Goal: Find specific page/section: Find specific page/section

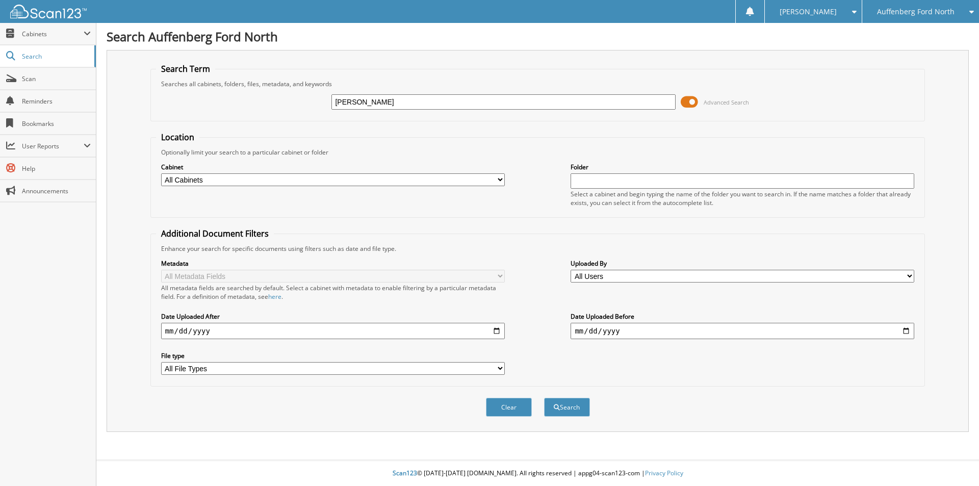
type input "KEITH CHARTR"
click at [544, 398] on button "Search" at bounding box center [567, 407] width 46 height 19
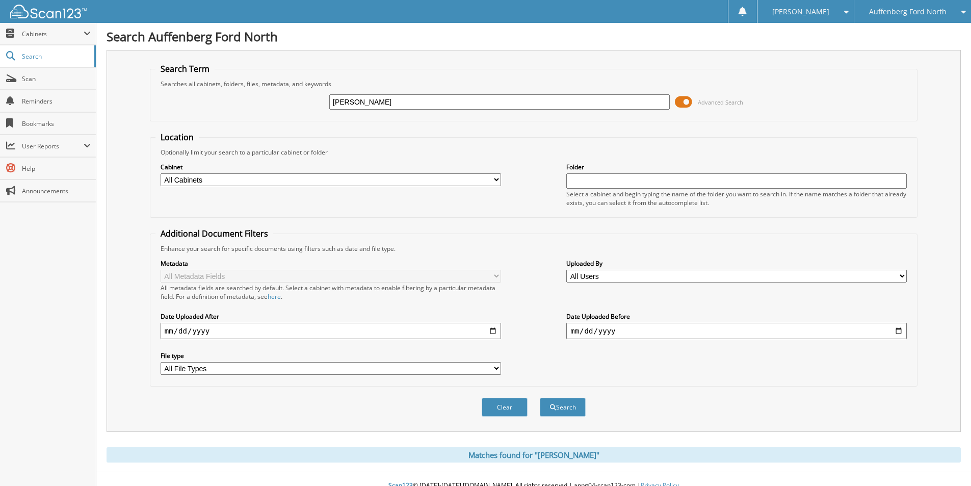
scroll to position [13, 0]
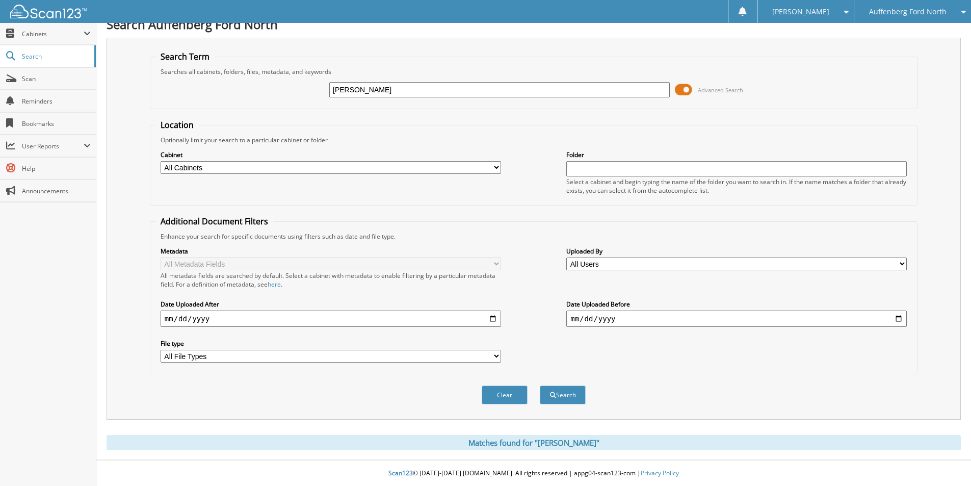
click at [378, 83] on input "KEITH CHARTR" at bounding box center [499, 89] width 341 height 15
click at [381, 86] on input "KEITH CHARTR" at bounding box center [499, 89] width 341 height 15
type input "[PERSON_NAME]"
click at [540, 386] on button "Search" at bounding box center [563, 395] width 46 height 19
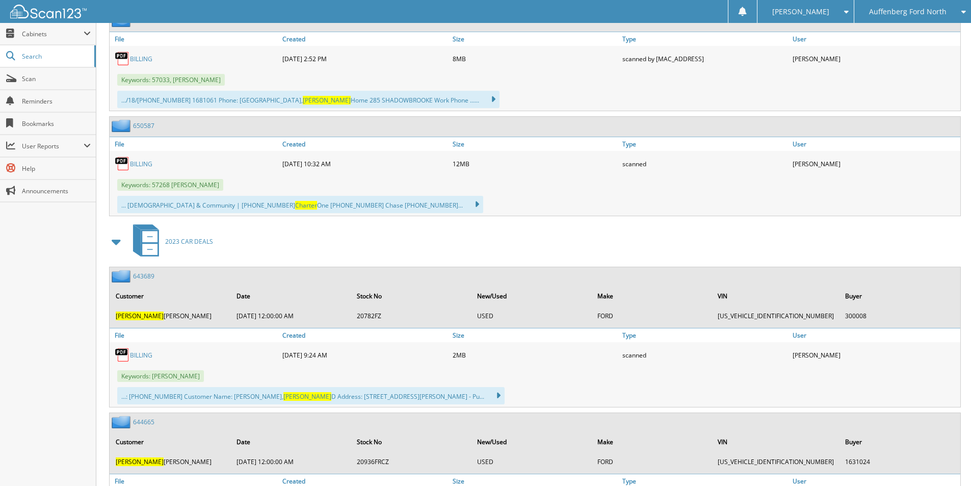
scroll to position [561, 0]
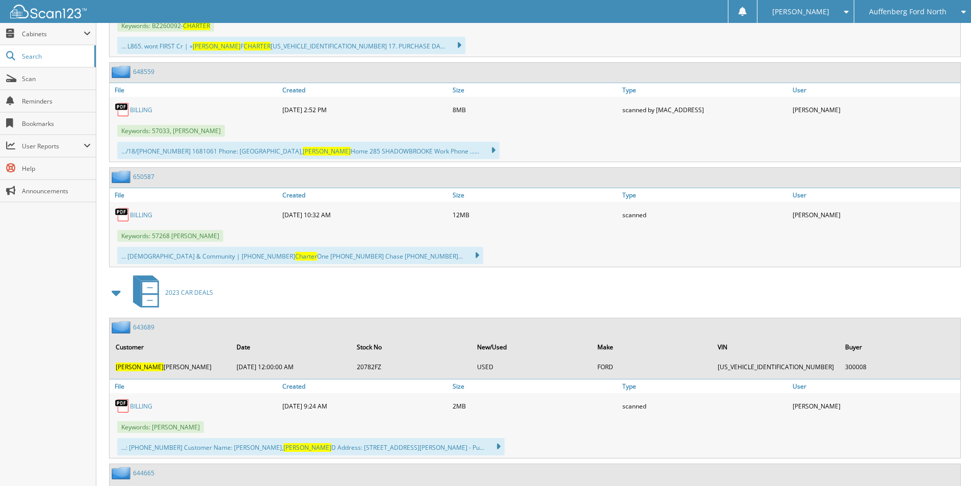
click at [175, 295] on span "2023 CAR DEALS" at bounding box center [189, 292] width 48 height 9
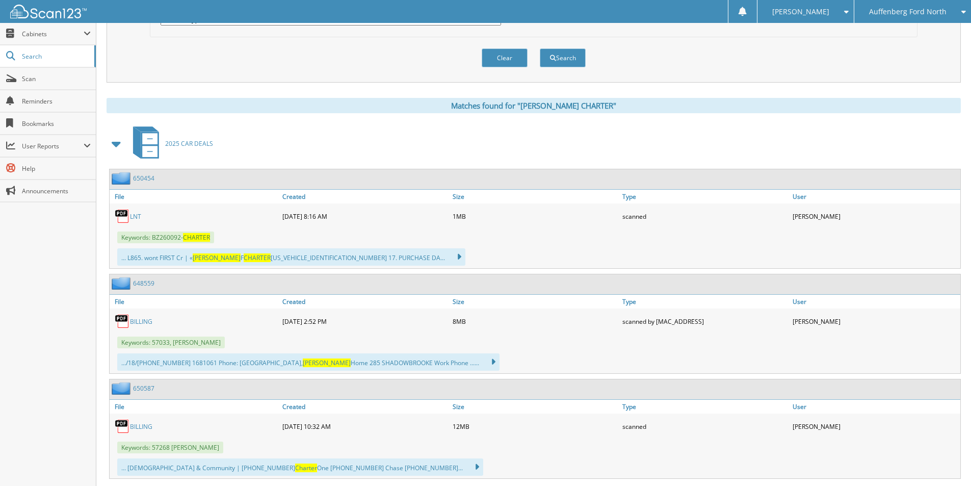
scroll to position [357, 0]
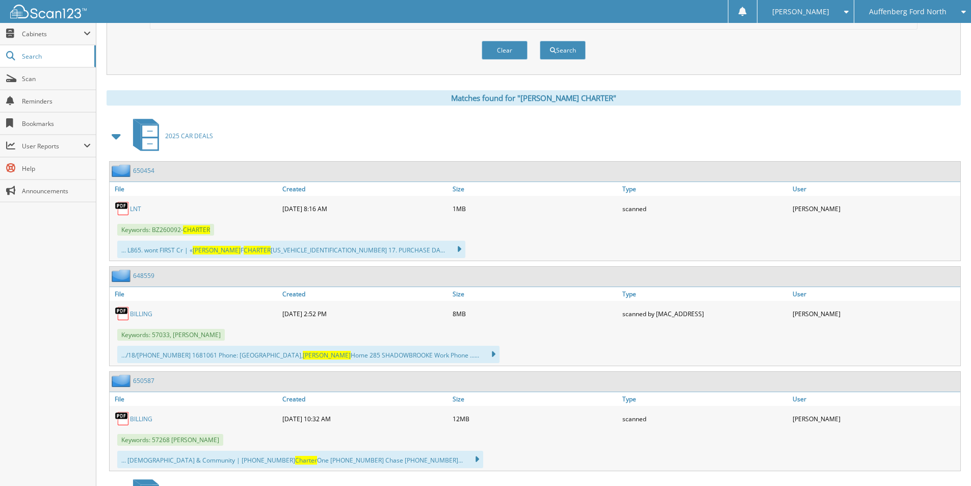
click at [144, 315] on link "BILLING" at bounding box center [141, 314] width 22 height 9
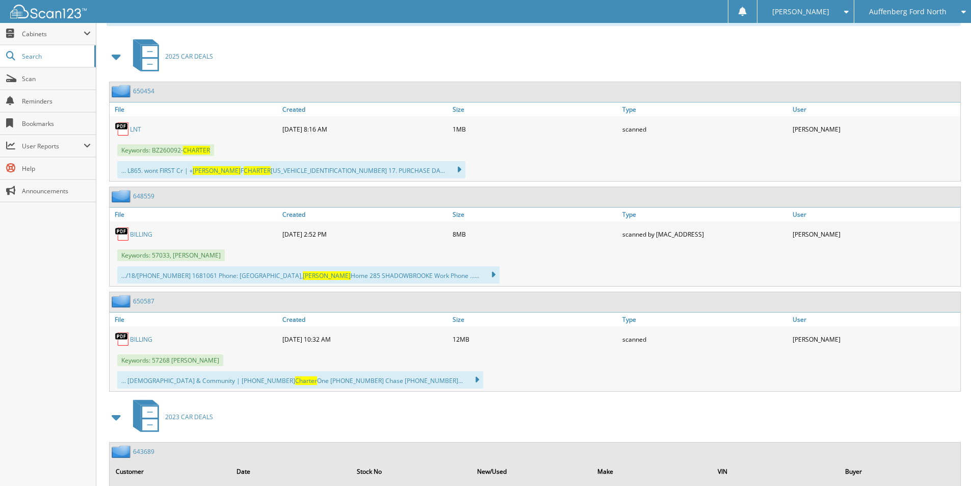
scroll to position [459, 0]
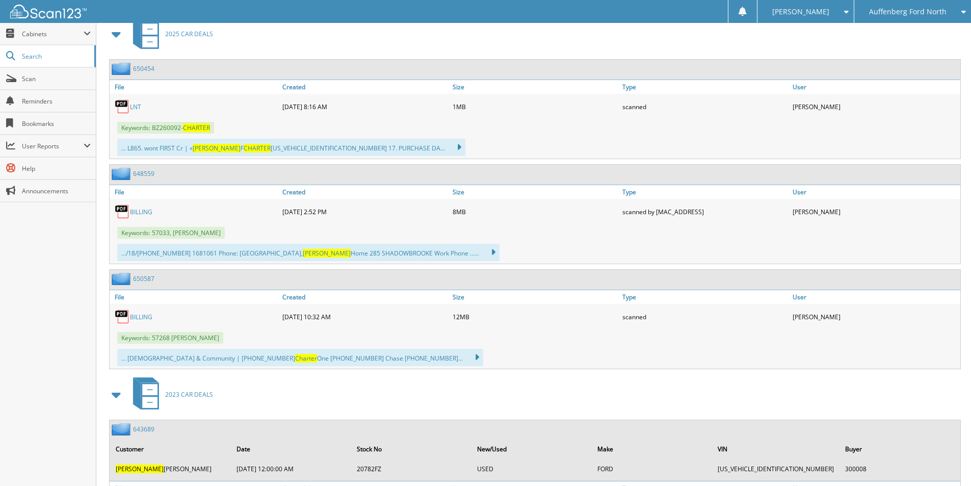
click at [145, 315] on link "BILLING" at bounding box center [141, 317] width 22 height 9
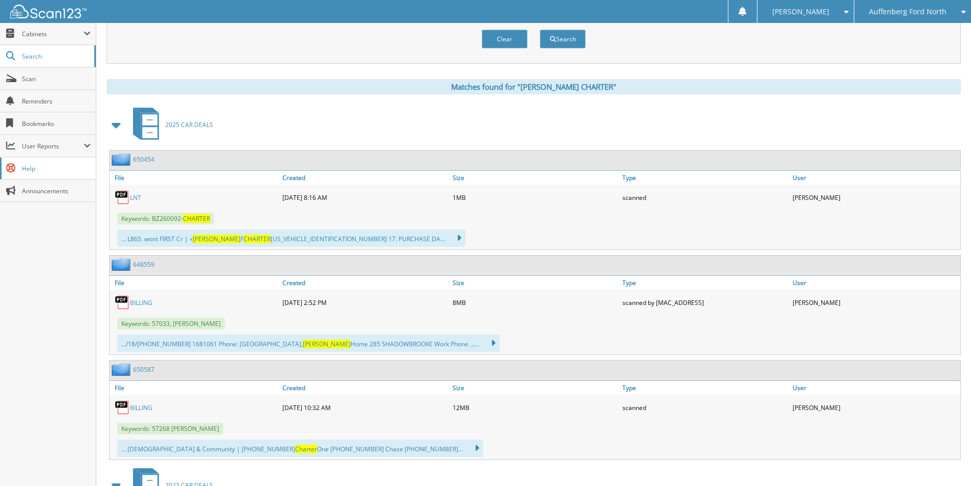
scroll to position [357, 0]
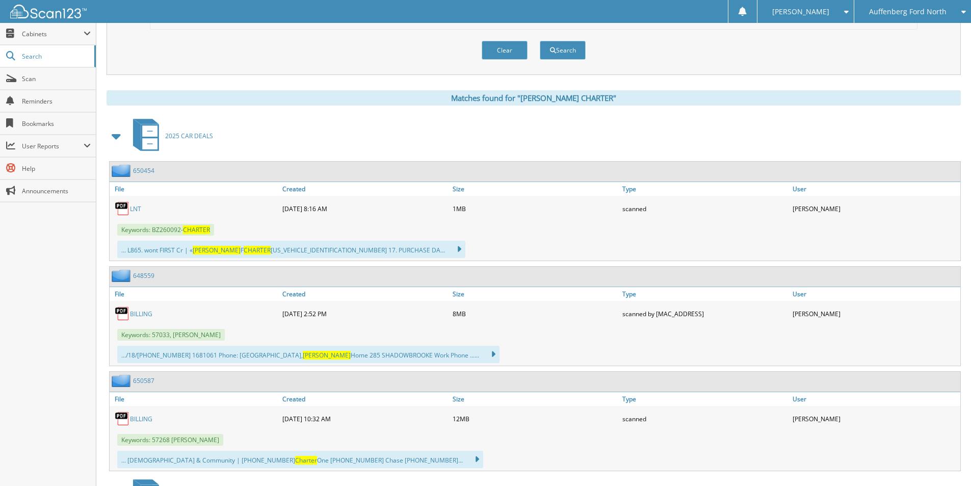
click at [115, 136] on span at bounding box center [117, 136] width 14 height 18
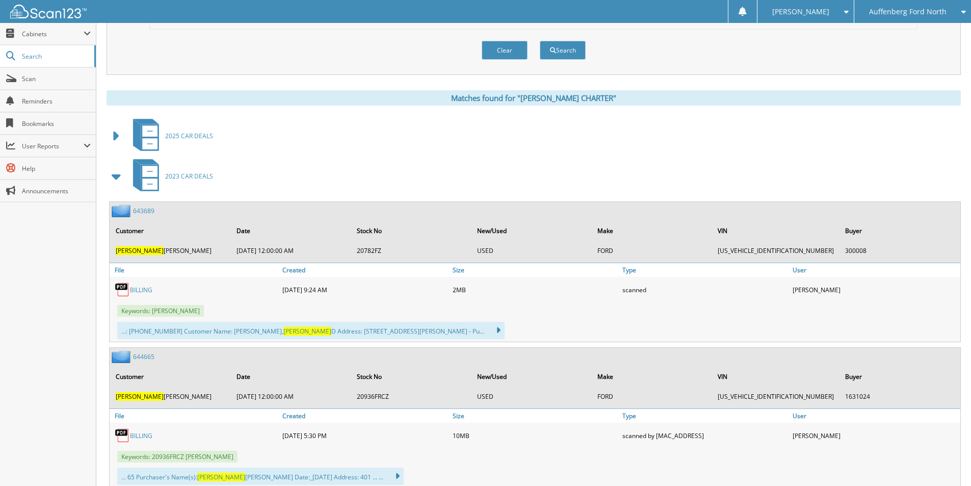
click at [117, 179] on span at bounding box center [117, 176] width 14 height 18
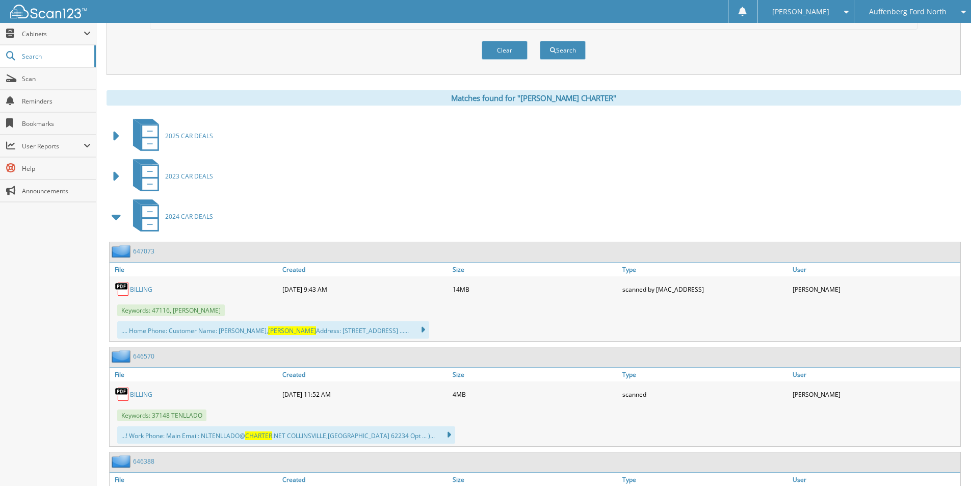
click at [113, 217] on span at bounding box center [117, 217] width 14 height 18
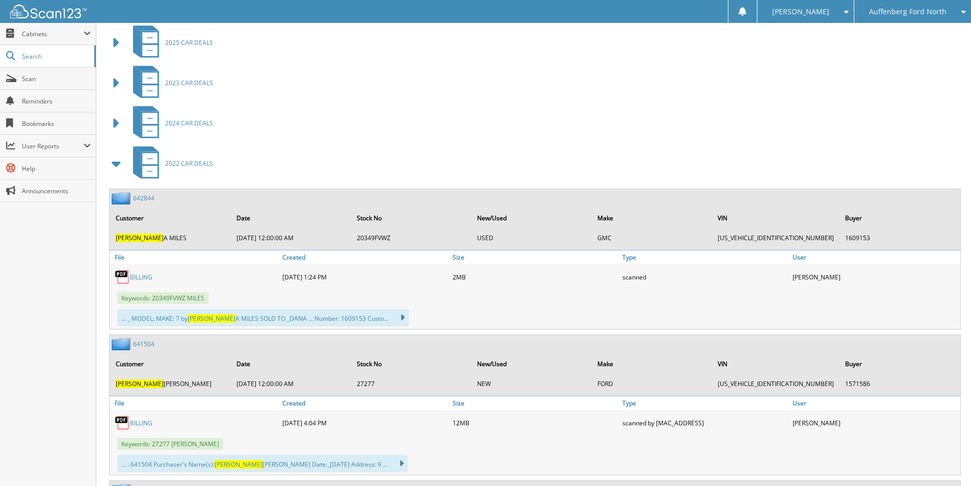
scroll to position [459, 0]
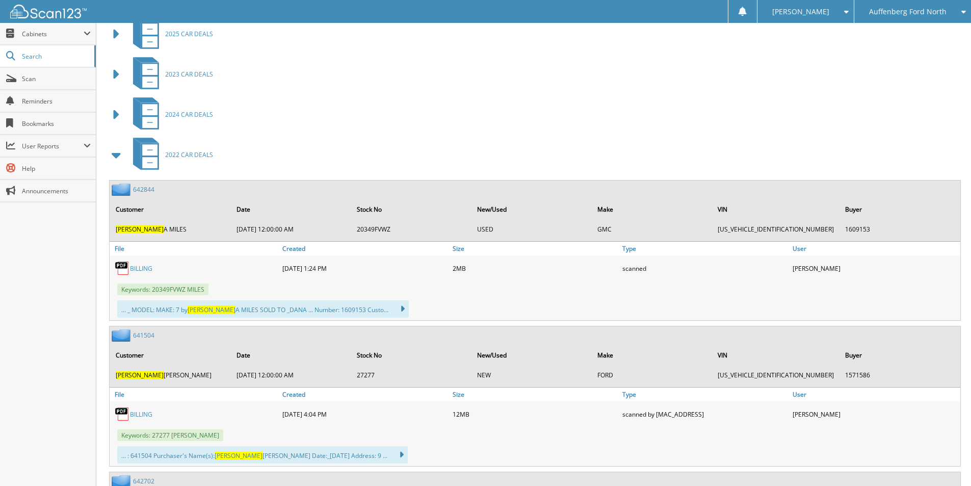
click at [115, 153] on span at bounding box center [117, 155] width 14 height 18
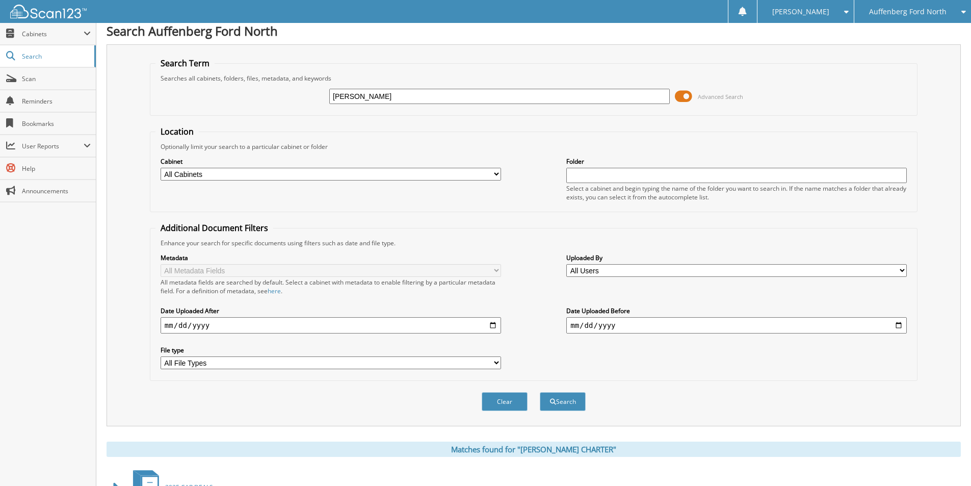
scroll to position [0, 0]
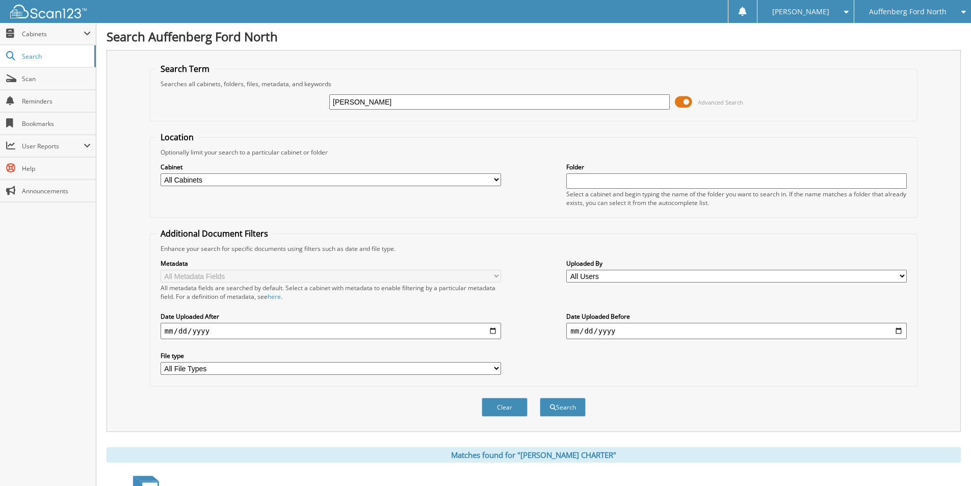
click at [372, 96] on input "[PERSON_NAME]" at bounding box center [499, 101] width 341 height 15
type input "650454"
click at [540, 398] on button "Search" at bounding box center [563, 407] width 46 height 19
